Goal: Check status

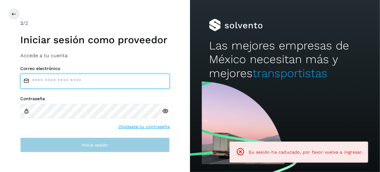
type input "**********"
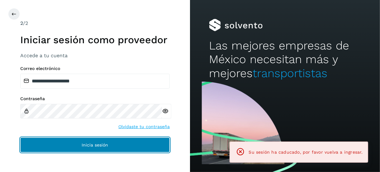
click at [74, 148] on button "Inicia sesión" at bounding box center [95, 145] width 150 height 15
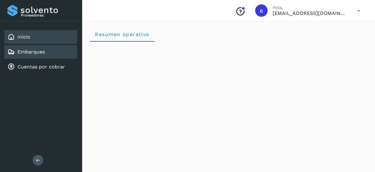
click at [46, 50] on div "Embarques" at bounding box center [40, 52] width 73 height 14
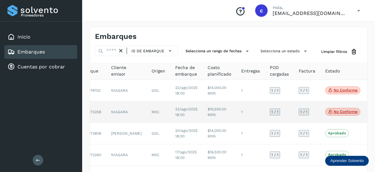
click at [334, 110] on p "No conforme" at bounding box center [346, 112] width 24 height 4
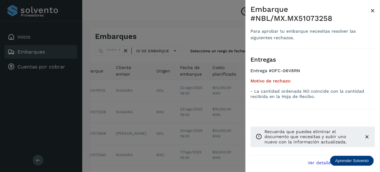
click at [202, 120] on div at bounding box center [190, 86] width 380 height 172
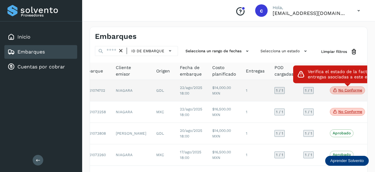
click at [341, 91] on p "No conforme" at bounding box center [351, 90] width 24 height 4
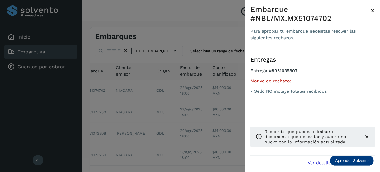
click at [193, 102] on div at bounding box center [190, 86] width 380 height 172
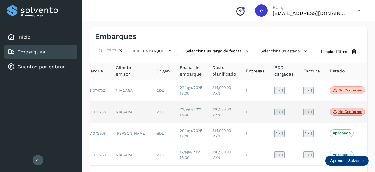
click at [333, 111] on icon at bounding box center [335, 112] width 5 height 6
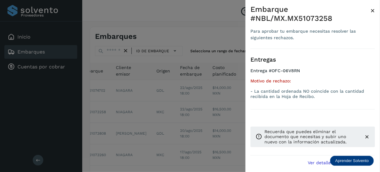
click at [200, 74] on div at bounding box center [190, 86] width 380 height 172
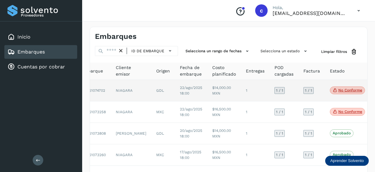
click at [335, 85] on td "No conforme Verifica el estado de la factura o entregas asociadas a este embarq…" at bounding box center [347, 90] width 45 height 21
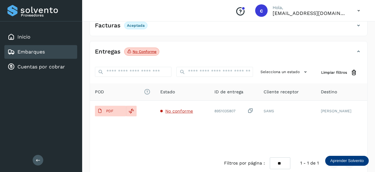
scroll to position [143, 0]
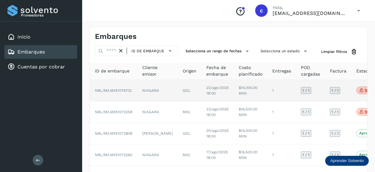
click at [365, 88] on p "No conforme" at bounding box center [377, 90] width 24 height 4
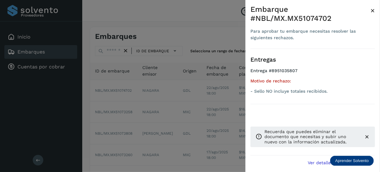
click at [183, 23] on div at bounding box center [190, 86] width 380 height 172
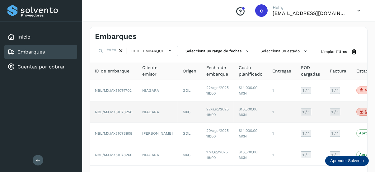
click at [357, 111] on span "No conforme" at bounding box center [374, 112] width 35 height 8
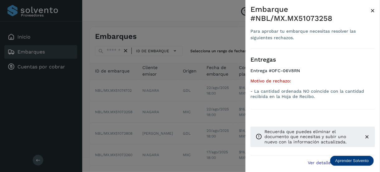
click at [149, 130] on div at bounding box center [190, 86] width 380 height 172
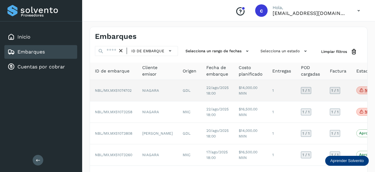
click at [118, 89] on span "NBL/MX.MX51074702" at bounding box center [113, 90] width 37 height 4
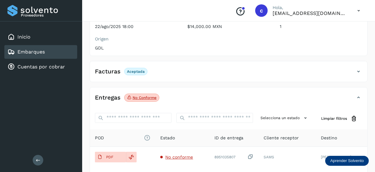
scroll to position [143, 0]
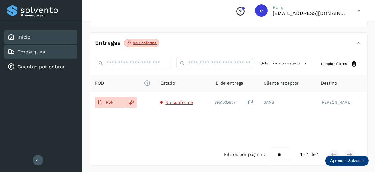
click at [37, 39] on div "Inicio" at bounding box center [40, 37] width 73 height 14
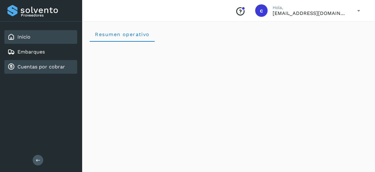
click at [52, 64] on link "Cuentas por cobrar" at bounding box center [41, 67] width 48 height 6
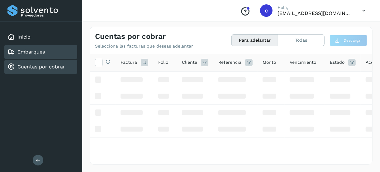
click at [51, 51] on div "Embarques" at bounding box center [40, 52] width 73 height 14
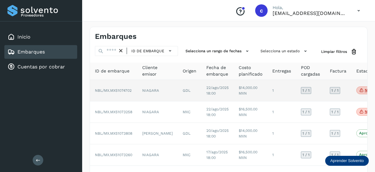
click at [359, 91] on icon at bounding box center [361, 91] width 5 height 6
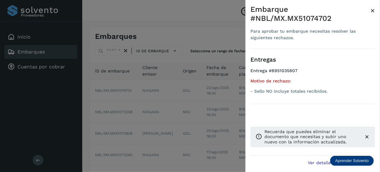
click at [373, 10] on span "×" at bounding box center [372, 10] width 5 height 9
